Goal: Navigation & Orientation: Go to known website

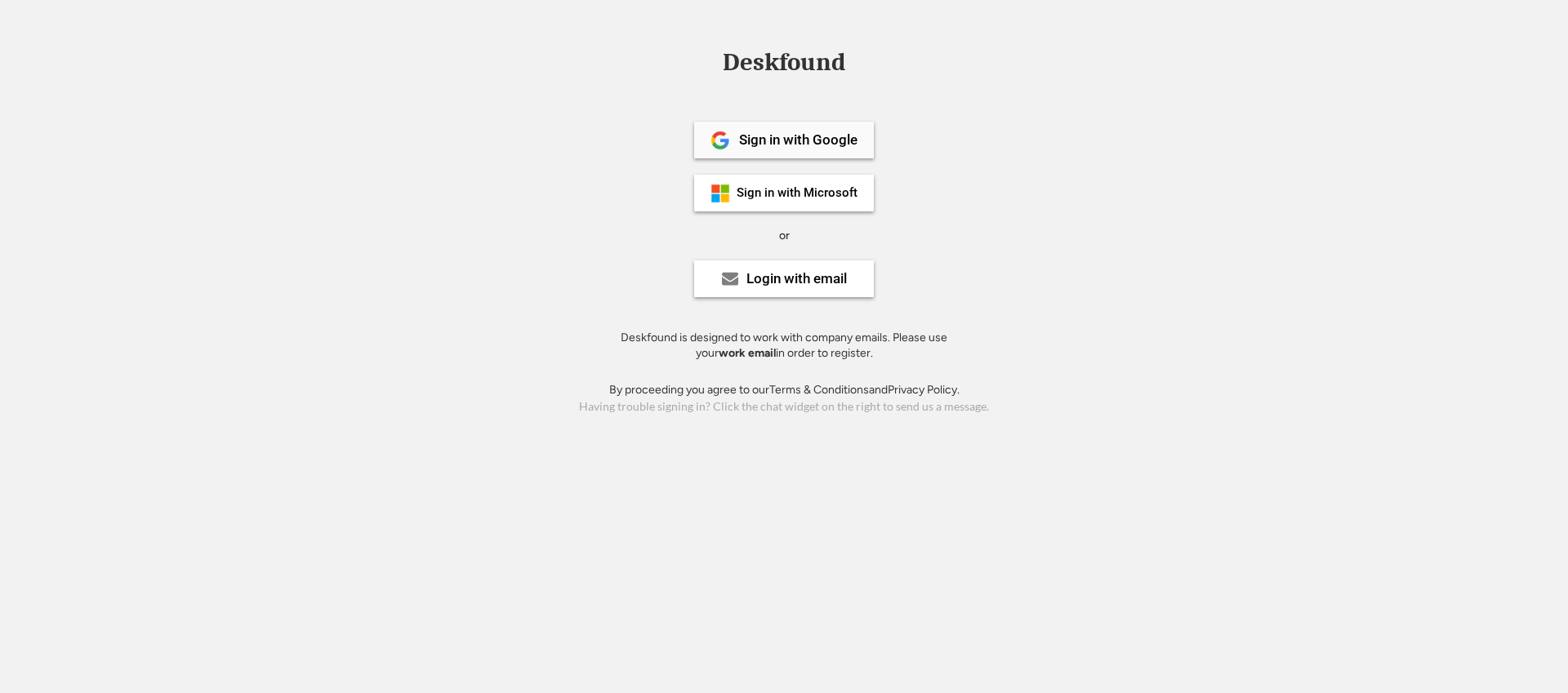
click at [764, 128] on div "Sign in with Google" at bounding box center [784, 140] width 180 height 37
click at [746, 273] on div "Login with email" at bounding box center [796, 279] width 100 height 14
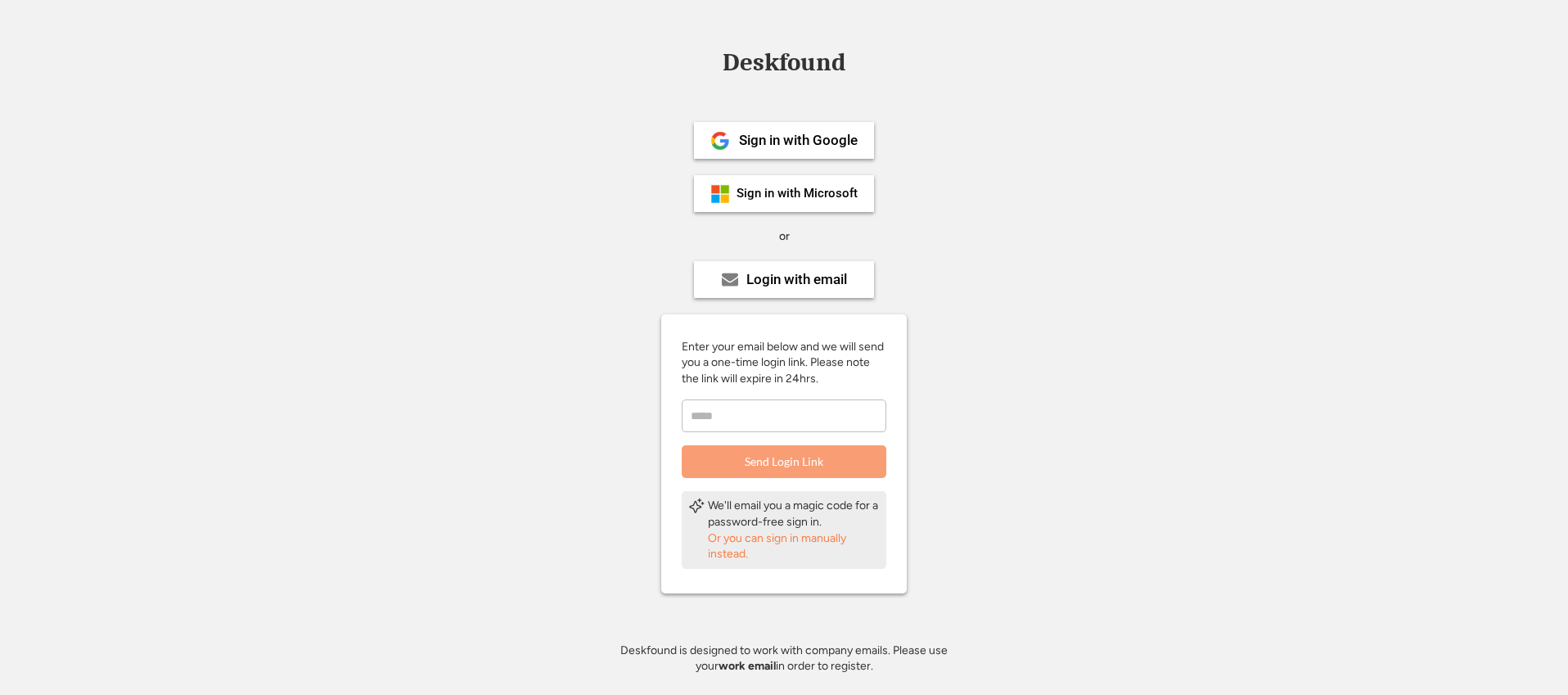
click at [775, 424] on input "email" at bounding box center [784, 416] width 205 height 33
type input "**********"
click at [813, 459] on button "Send Login Link" at bounding box center [784, 462] width 205 height 33
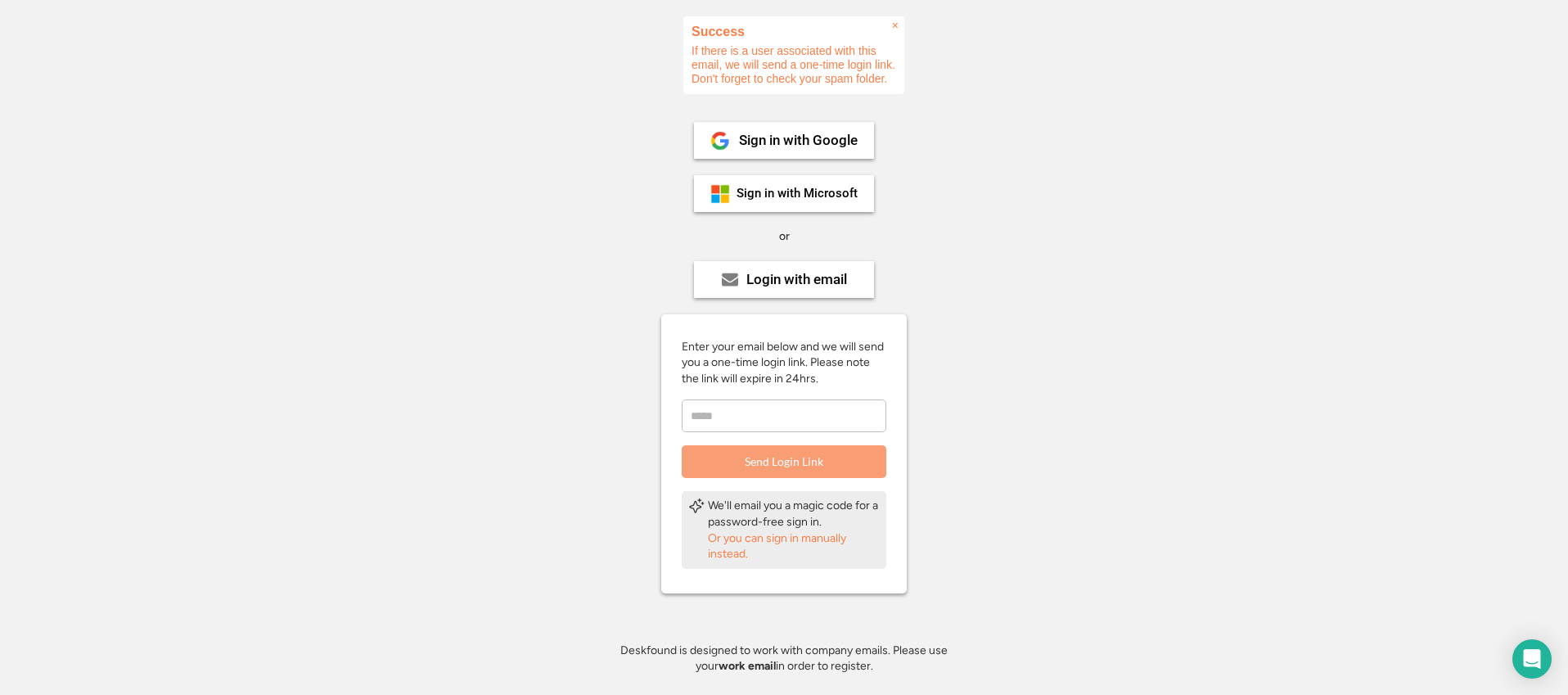
drag, startPoint x: 718, startPoint y: 47, endPoint x: 793, endPoint y: 55, distance: 75.4
click at [792, 55] on div "× Success If there is a user associated with this email, we will send a one-tim…" at bounding box center [794, 55] width 221 height 78
click at [794, 55] on div "× Success If there is a user associated with this email, we will send a one-tim…" at bounding box center [794, 55] width 221 height 78
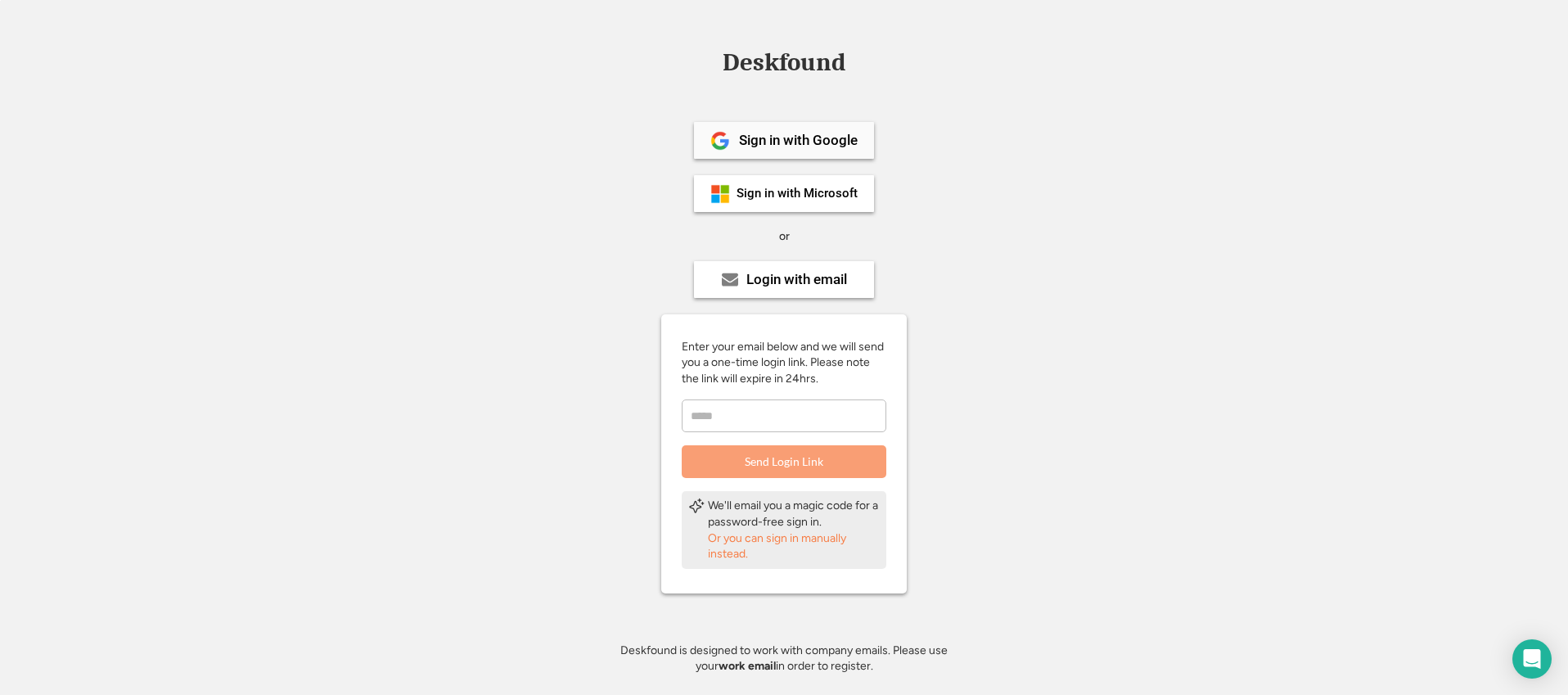
click at [820, 140] on div "Sign in with Google" at bounding box center [798, 140] width 119 height 14
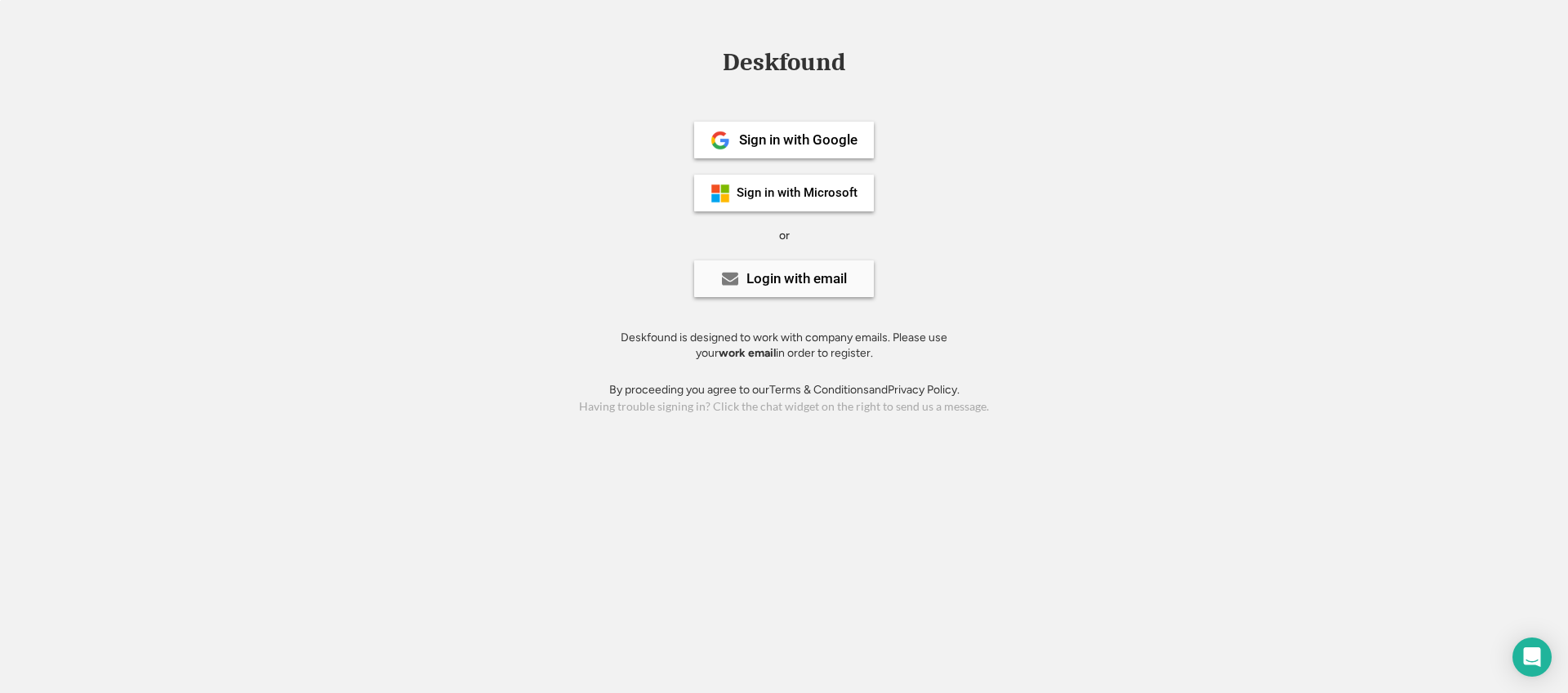
click at [754, 287] on div "Login with email" at bounding box center [784, 279] width 180 height 37
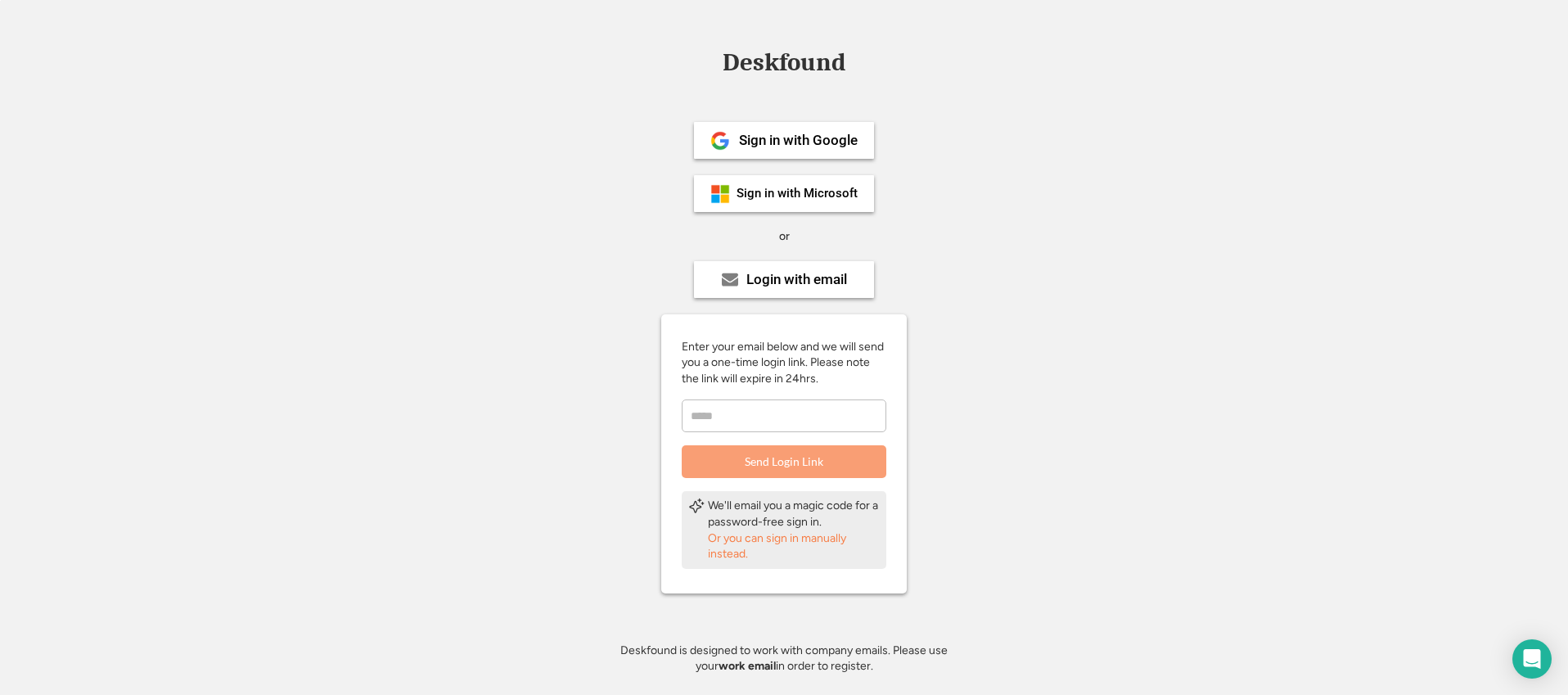
click at [797, 411] on input "email" at bounding box center [784, 416] width 205 height 33
type input "**********"
click at [791, 469] on button "Send Login Link" at bounding box center [784, 462] width 205 height 33
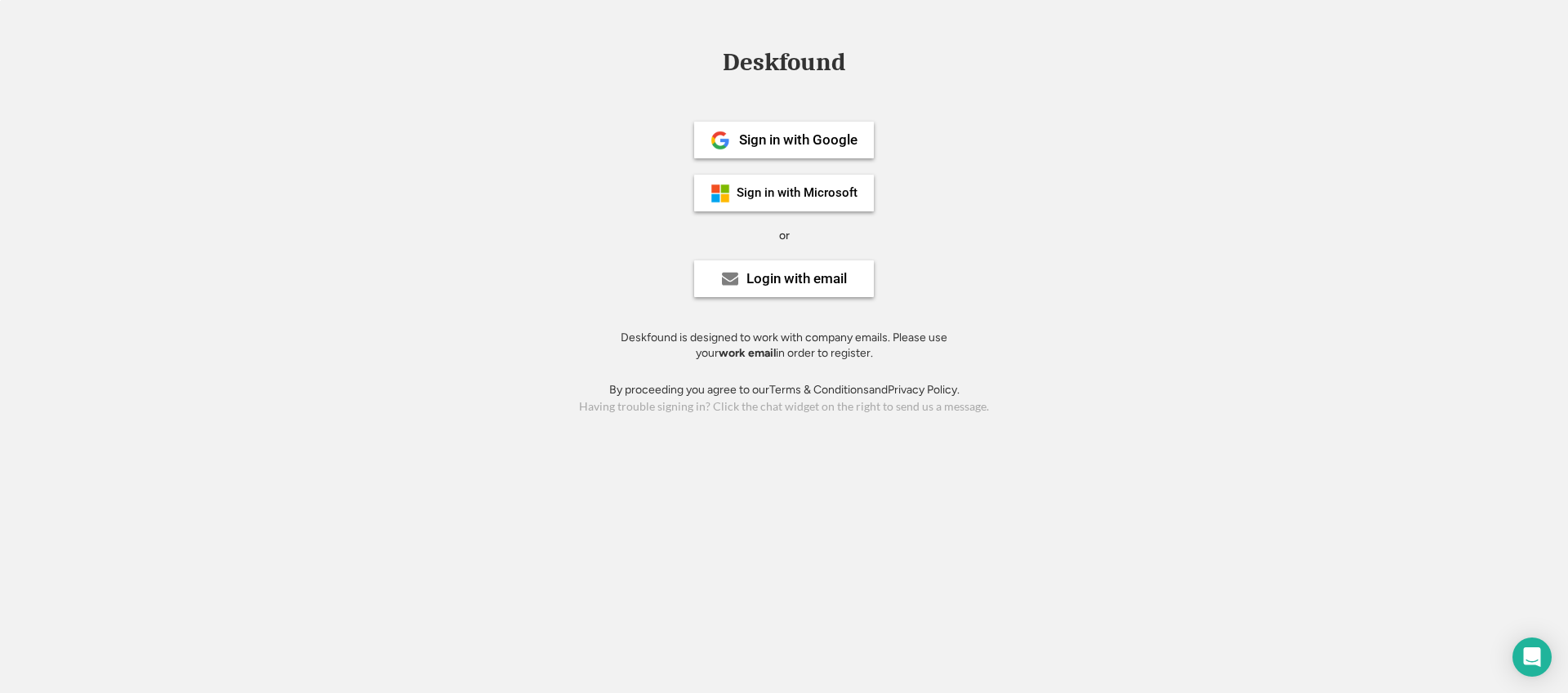
click at [760, 168] on div "Sign in with Google Sign in with Microsoft or Login with email Deskfound is des…" at bounding box center [784, 235] width 368 height 293
click at [808, 148] on div "Sign in with Google" at bounding box center [784, 140] width 180 height 37
